Goal: Transaction & Acquisition: Purchase product/service

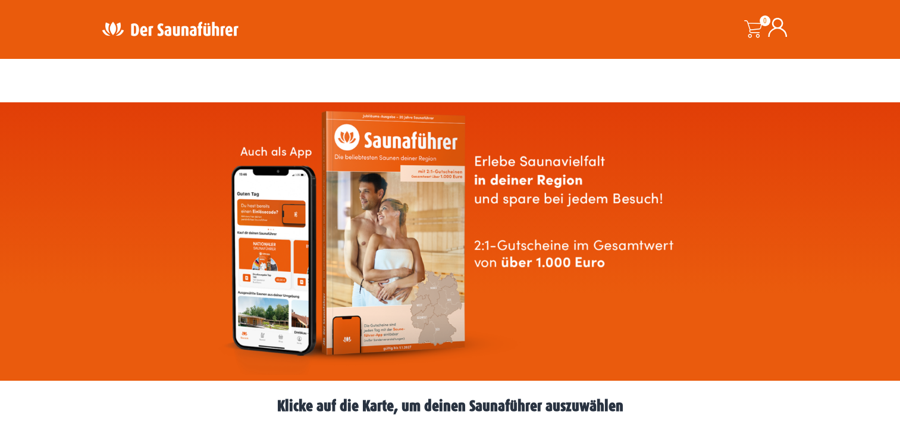
scroll to position [238, 0]
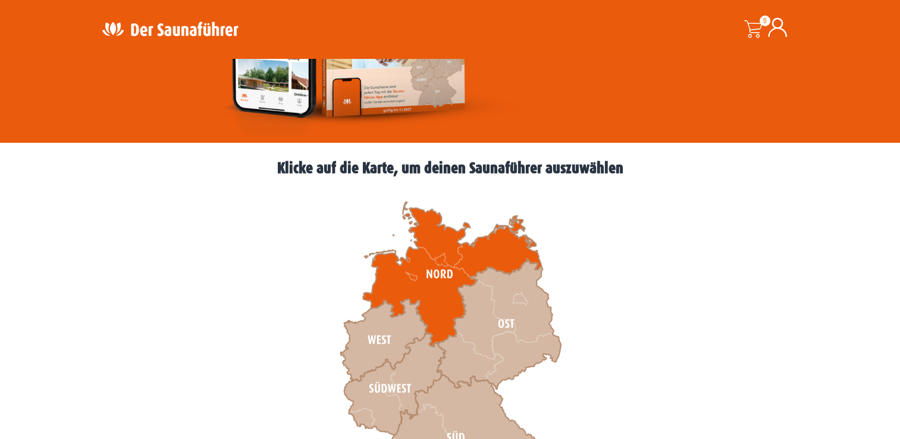
click at [441, 263] on icon at bounding box center [452, 274] width 178 height 145
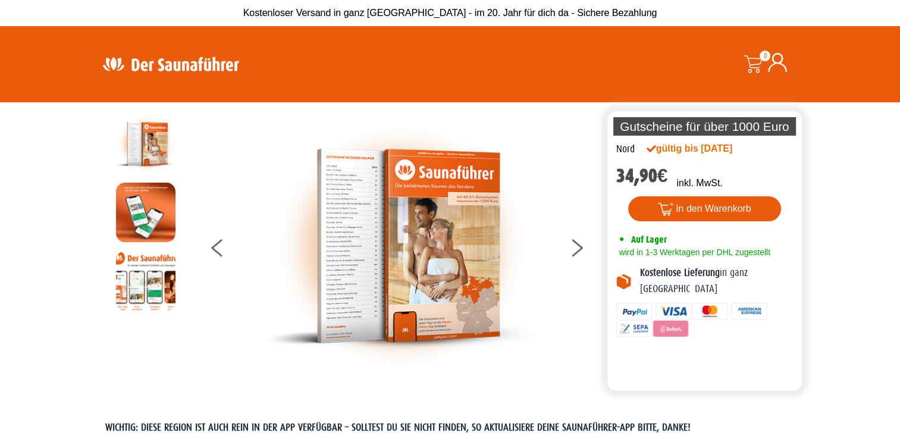
click at [349, 236] on img at bounding box center [401, 246] width 268 height 264
click at [327, 235] on img at bounding box center [401, 246] width 268 height 264
click at [148, 56] on img at bounding box center [170, 63] width 155 height 23
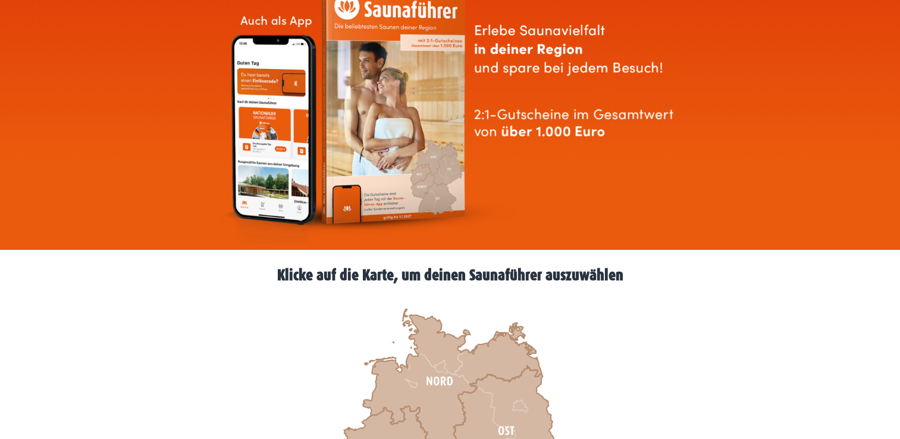
scroll to position [357, 0]
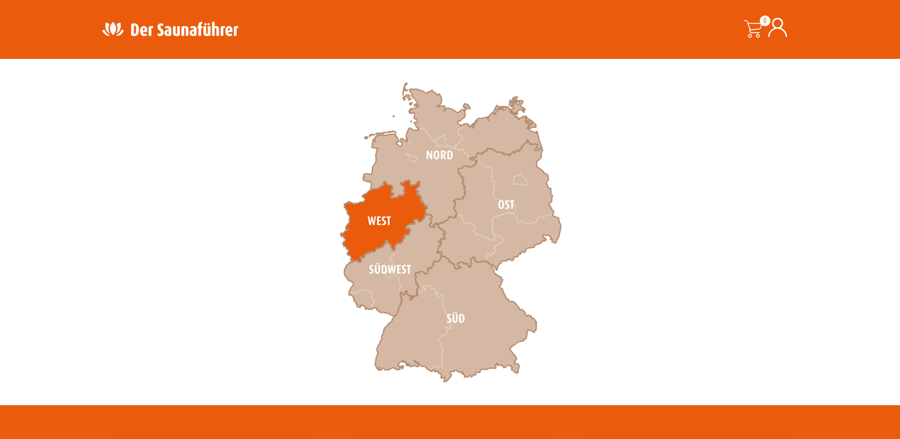
click at [378, 212] on icon at bounding box center [383, 221] width 87 height 82
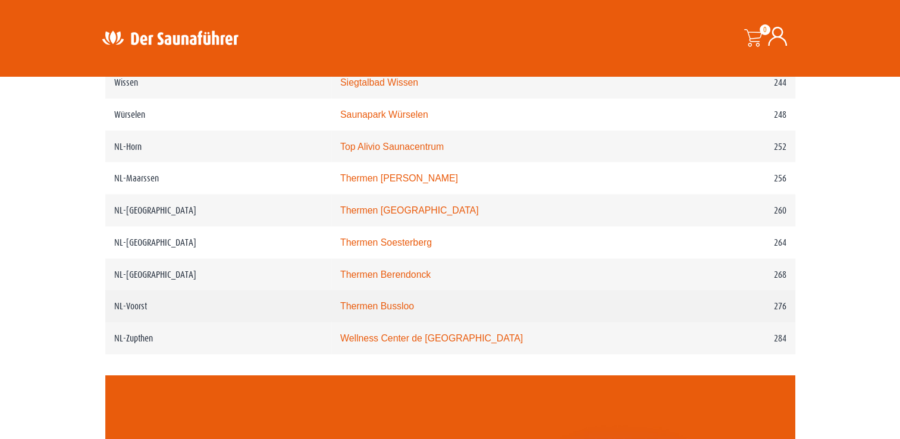
scroll to position [2439, 0]
